Goal: Information Seeking & Learning: Learn about a topic

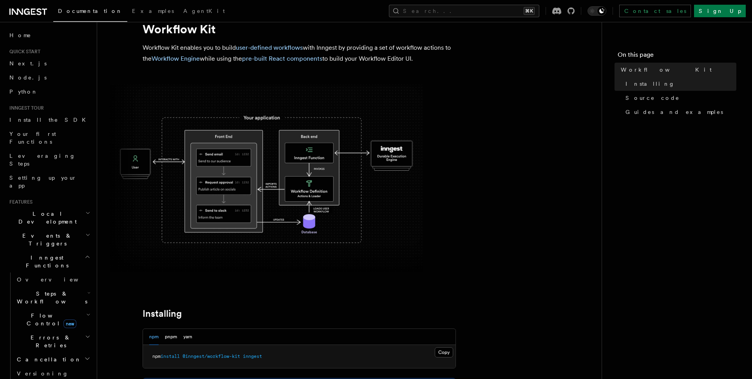
scroll to position [14, 0]
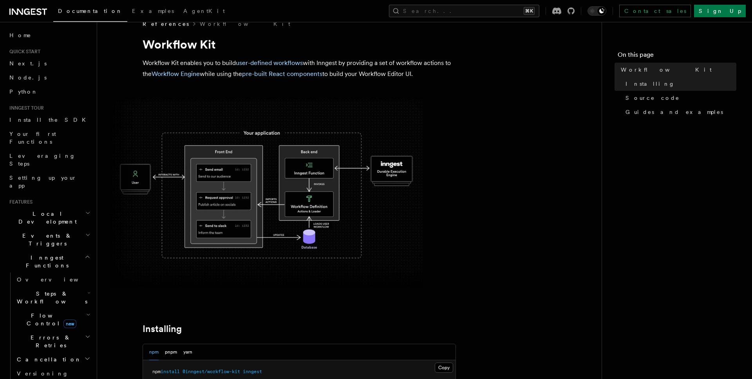
click at [261, 160] on img at bounding box center [266, 194] width 313 height 188
click at [337, 216] on img at bounding box center [266, 194] width 313 height 188
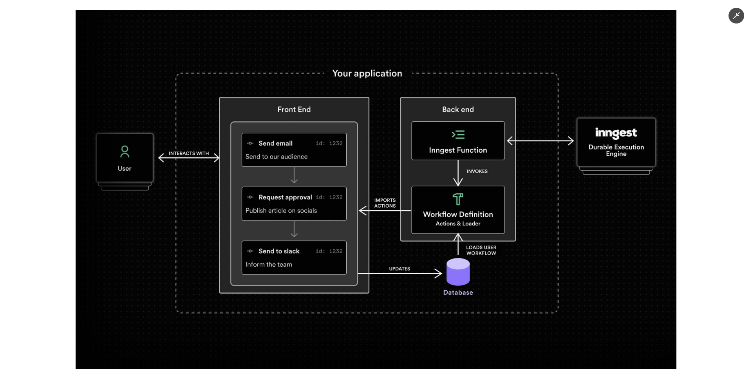
click at [733, 20] on icon "Minimize image" at bounding box center [736, 15] width 9 height 9
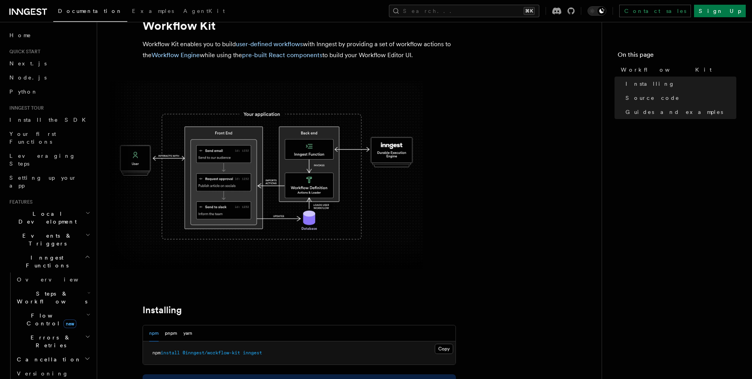
scroll to position [0, 0]
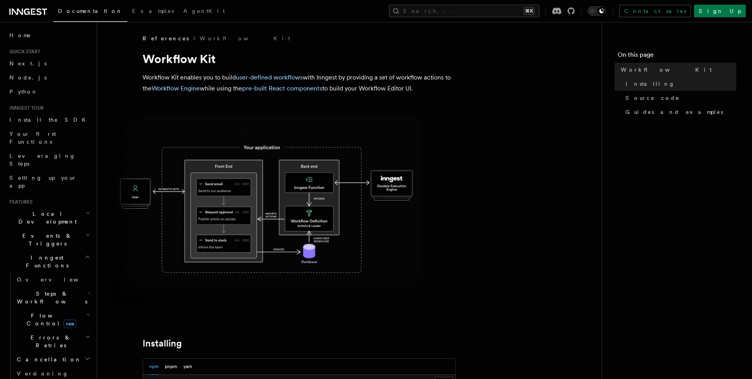
click at [304, 226] on img at bounding box center [266, 208] width 313 height 188
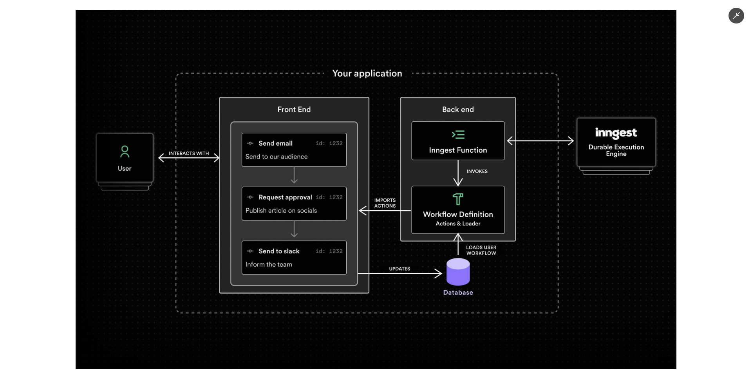
click at [739, 15] on icon "Minimize image" at bounding box center [736, 15] width 9 height 9
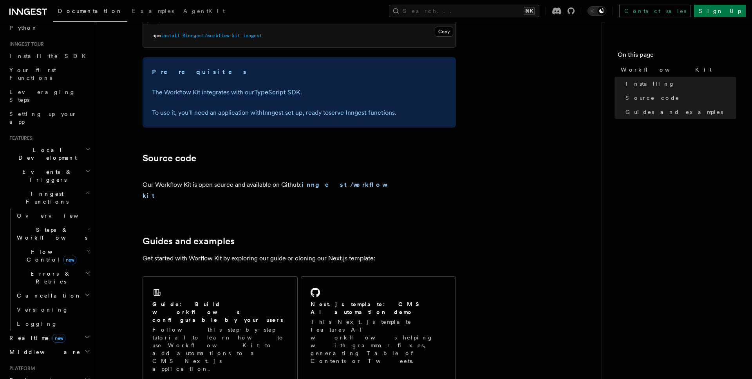
scroll to position [362, 0]
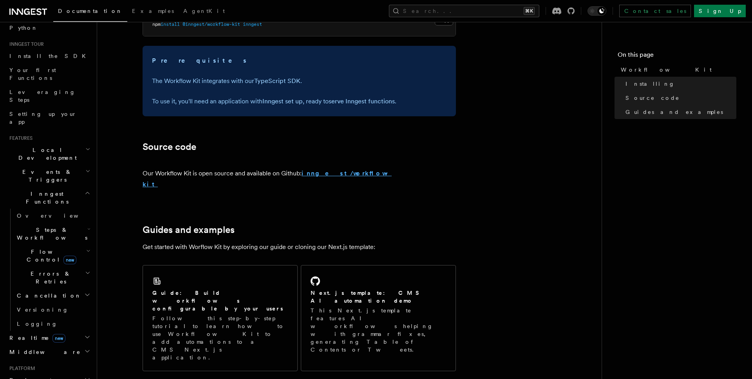
click at [325, 173] on strong "inngest/workflow-kit" at bounding box center [267, 179] width 249 height 18
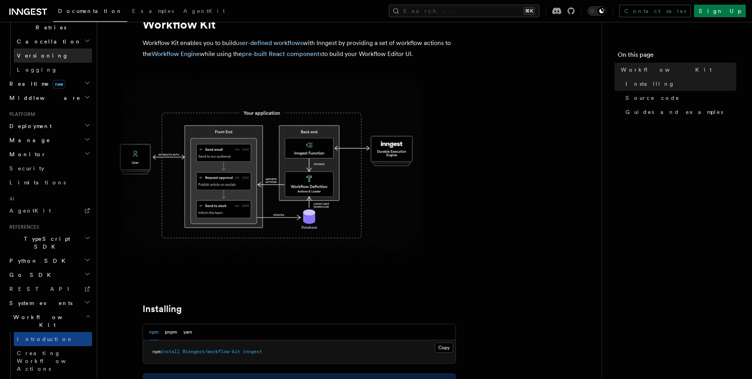
scroll to position [39, 0]
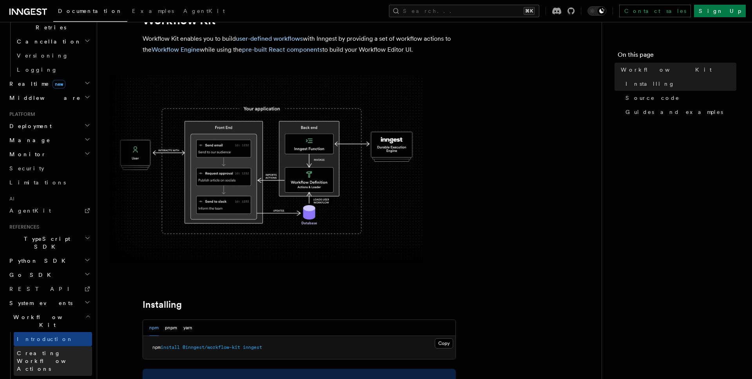
click at [61, 350] on span "Creating Workflow Actions" at bounding box center [51, 361] width 68 height 22
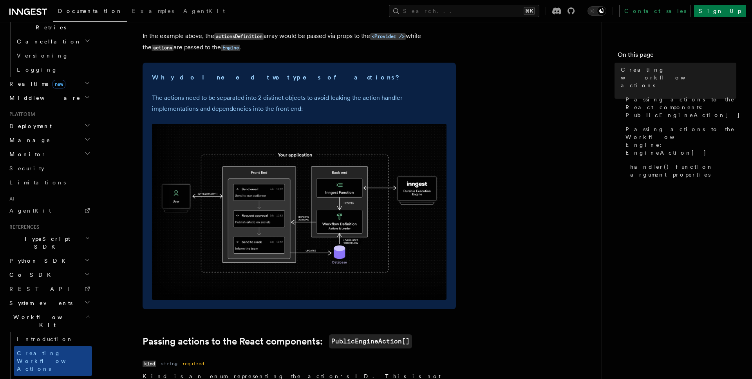
scroll to position [233, 0]
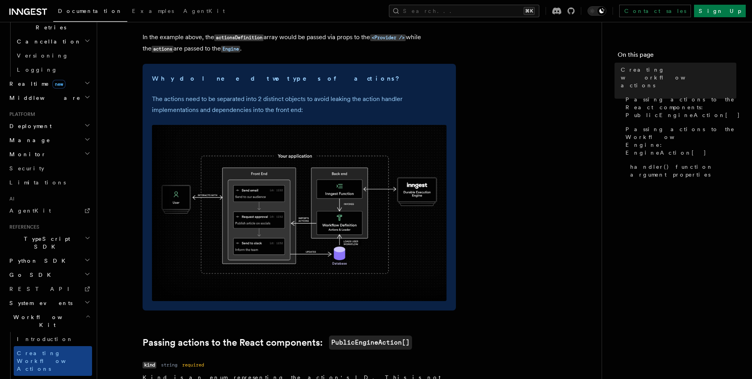
click at [311, 155] on img at bounding box center [299, 213] width 295 height 176
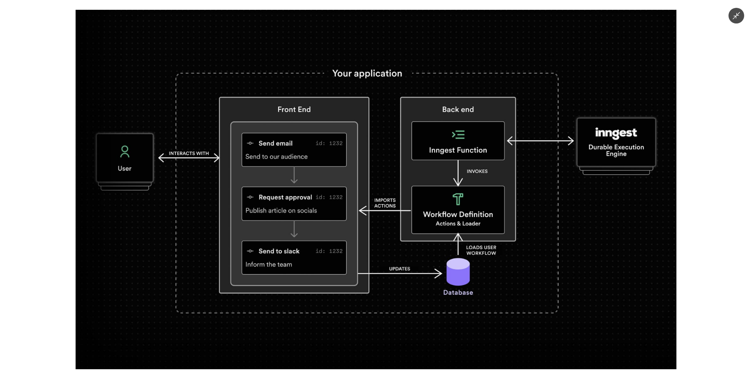
click at [733, 16] on icon "Minimize image" at bounding box center [736, 15] width 9 height 9
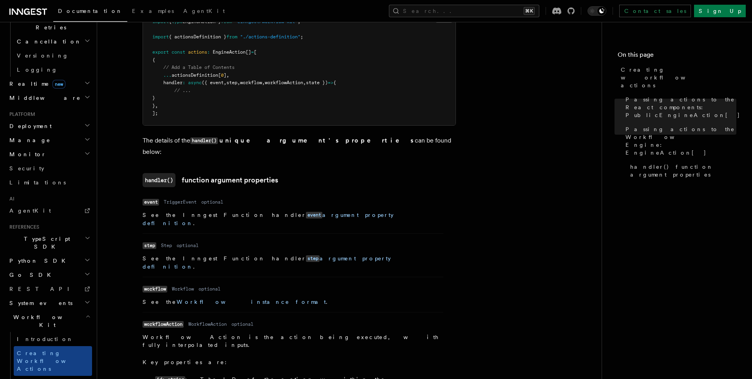
scroll to position [1087, 0]
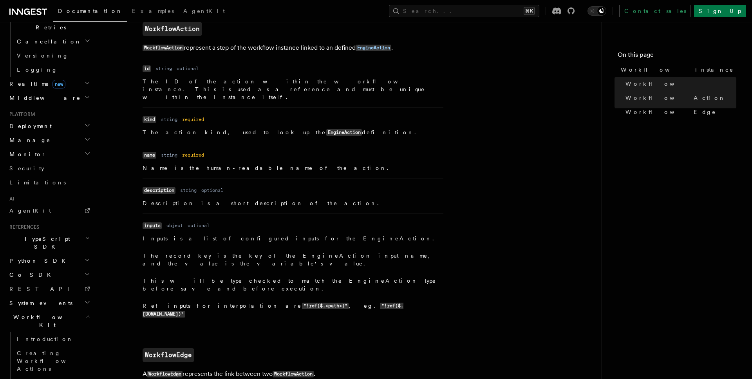
scroll to position [761, 0]
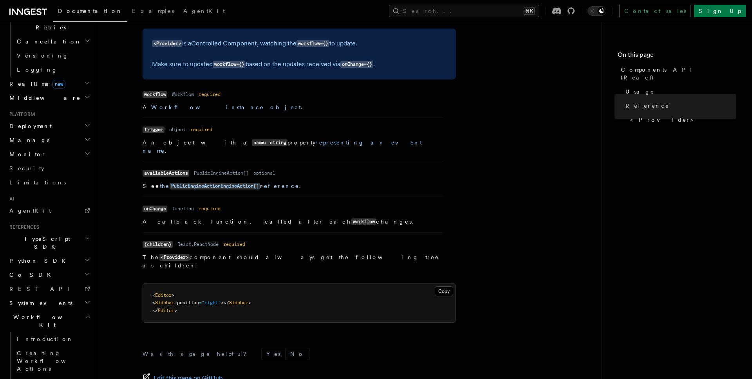
scroll to position [614, 0]
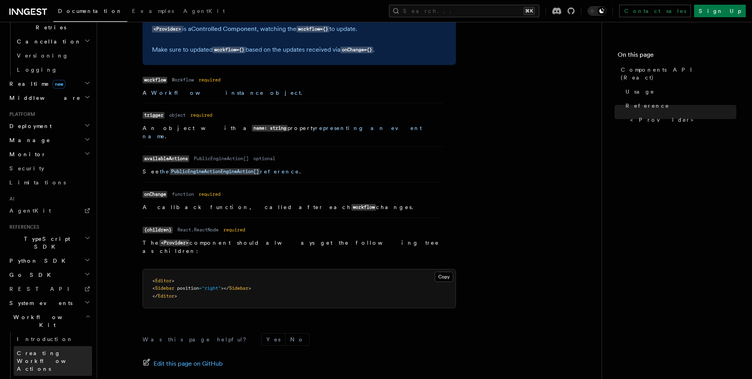
click at [48, 346] on link "Creating Workflow Actions" at bounding box center [53, 361] width 78 height 30
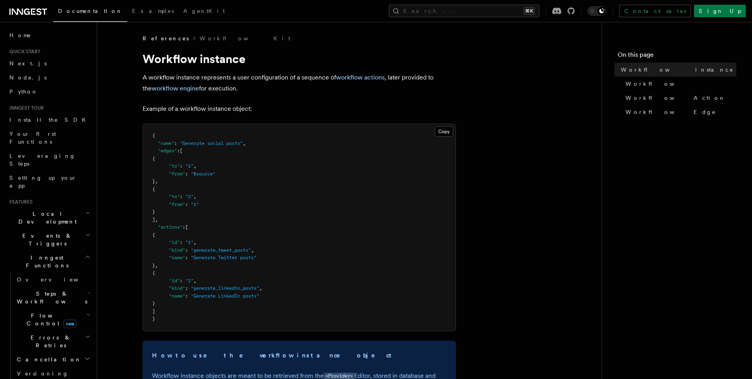
scroll to position [0, 0]
click at [57, 290] on span "Steps & Workflows" at bounding box center [51, 298] width 74 height 16
click at [69, 373] on link "AI Inference new" at bounding box center [56, 384] width 71 height 22
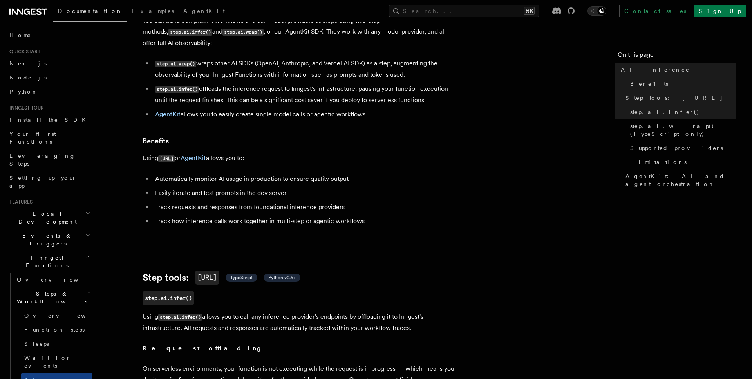
scroll to position [60, 0]
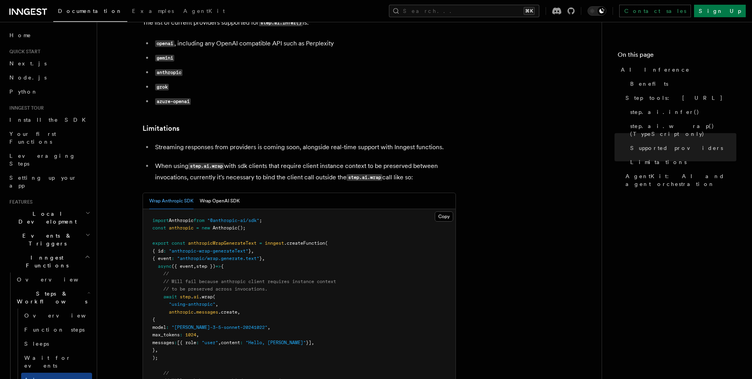
scroll to position [1069, 0]
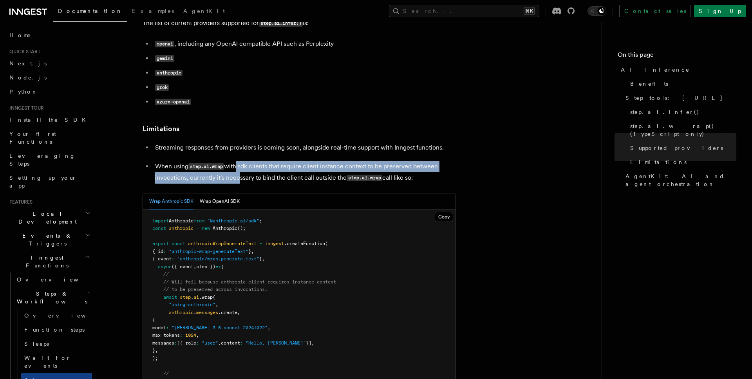
drag, startPoint x: 237, startPoint y: 127, endPoint x: 236, endPoint y: 136, distance: 9.0
click at [236, 161] on p "When using step.ai.wrap with sdk clients that require client instance context t…" at bounding box center [305, 172] width 301 height 23
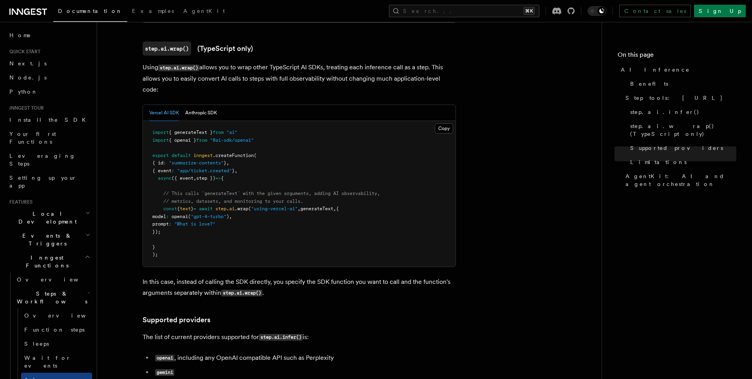
scroll to position [635, 0]
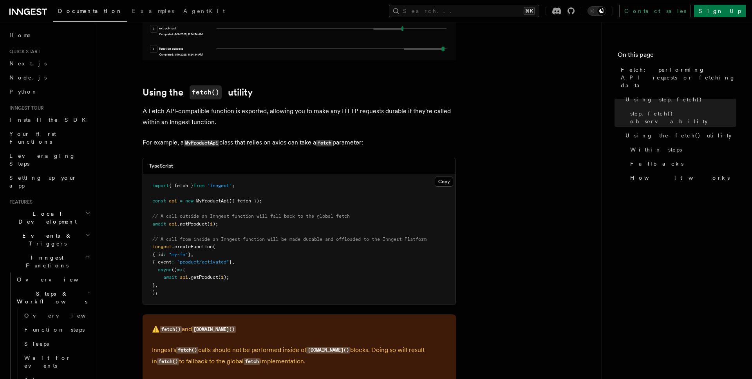
scroll to position [855, 0]
